Goal: Find specific page/section: Find specific page/section

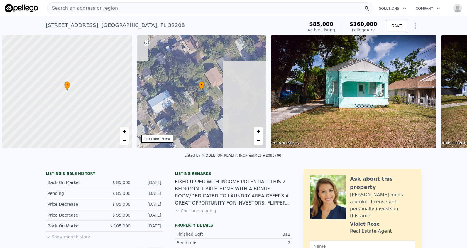
scroll to position [0, 2]
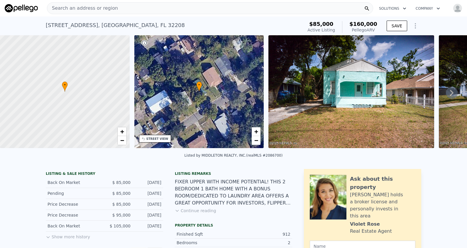
drag, startPoint x: 111, startPoint y: 8, endPoint x: 82, endPoint y: 7, distance: 28.5
drag, startPoint x: 82, startPoint y: 7, endPoint x: 65, endPoint y: 4, distance: 17.5
click at [65, 4] on div "Search an address or region" at bounding box center [82, 8] width 71 height 11
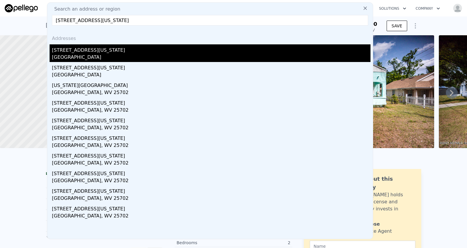
type input "[STREET_ADDRESS][US_STATE]"
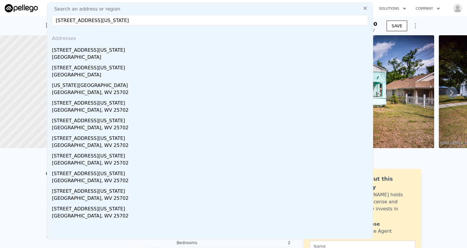
click at [115, 53] on div "[STREET_ADDRESS][US_STATE]" at bounding box center [211, 48] width 319 height 9
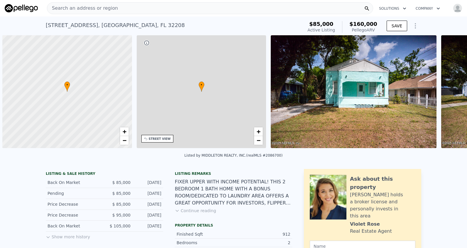
scroll to position [0, 2]
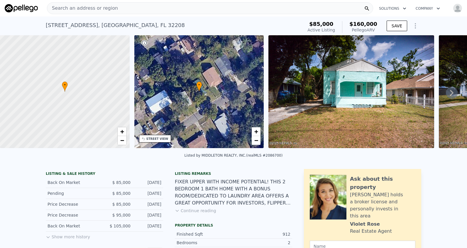
click at [121, 10] on div "Search an address or region" at bounding box center [210, 8] width 327 height 12
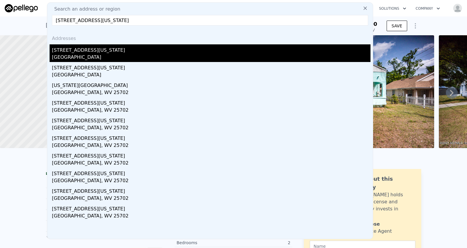
type input "[STREET_ADDRESS][US_STATE]"
click at [86, 48] on div "[STREET_ADDRESS][US_STATE]" at bounding box center [211, 48] width 319 height 9
